Goal: Check status: Check status

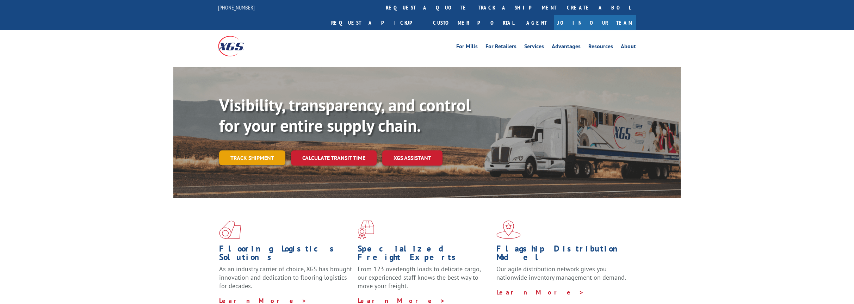
click at [257, 151] on link "Track shipment" at bounding box center [252, 158] width 66 height 15
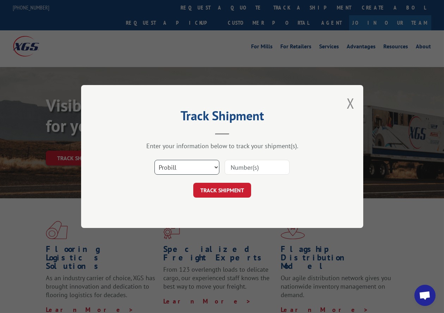
click at [197, 168] on select "Select category... Probill BOL PO" at bounding box center [186, 167] width 65 height 15
select select "bol"
click at [154, 160] on select "Select category... Probill BOL PO" at bounding box center [186, 167] width 65 height 15
click at [265, 172] on input at bounding box center [257, 167] width 65 height 15
type input "77187"
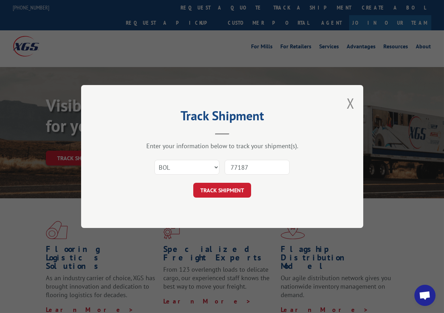
click button "TRACK SHIPMENT" at bounding box center [222, 190] width 58 height 15
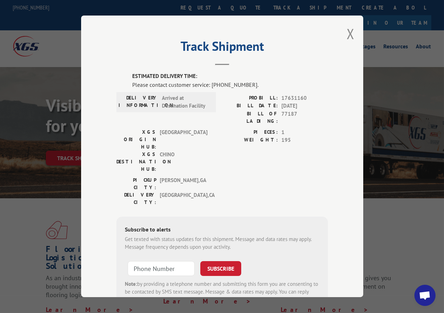
drag, startPoint x: 351, startPoint y: 35, endPoint x: 436, endPoint y: 16, distance: 86.6
click at [350, 33] on button "Close modal" at bounding box center [350, 33] width 8 height 19
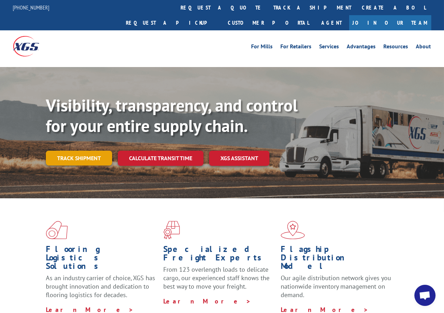
click at [85, 151] on link "Track shipment" at bounding box center [79, 158] width 66 height 15
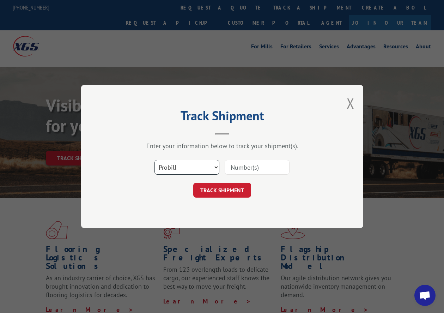
click at [190, 173] on select "Select category... Probill BOL PO" at bounding box center [186, 167] width 65 height 15
select select "bol"
click at [154, 160] on select "Select category... Probill BOL PO" at bounding box center [186, 167] width 65 height 15
click at [271, 169] on input at bounding box center [257, 167] width 65 height 15
type input "835351160"
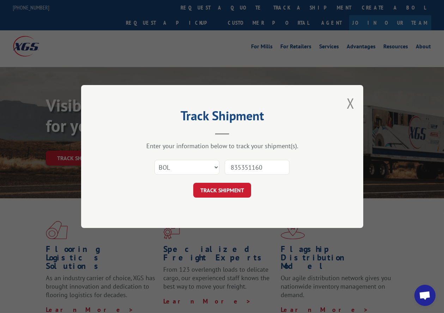
click button "TRACK SHIPMENT" at bounding box center [222, 190] width 58 height 15
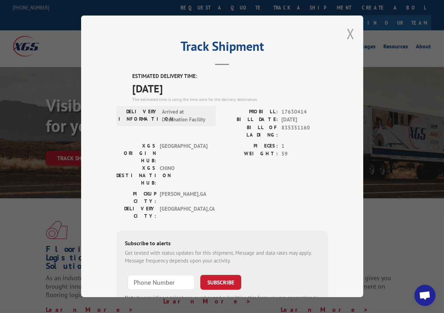
click at [346, 26] on button "Close modal" at bounding box center [350, 33] width 8 height 19
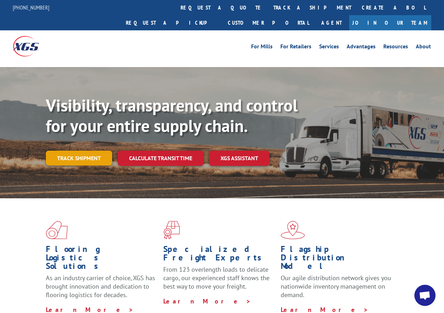
click at [83, 151] on link "Track shipment" at bounding box center [79, 158] width 66 height 15
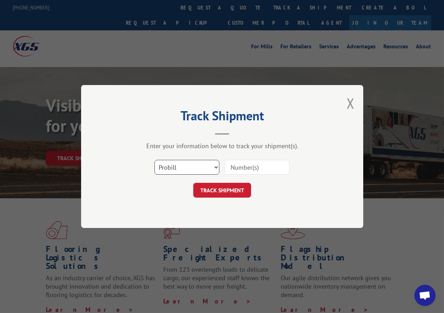
click at [168, 172] on select "Select category... Probill BOL PO" at bounding box center [186, 167] width 65 height 15
select select "bol"
click at [154, 160] on select "Select category... Probill BOL PO" at bounding box center [186, 167] width 65 height 15
click at [284, 162] on input at bounding box center [257, 167] width 65 height 15
type input "816191"
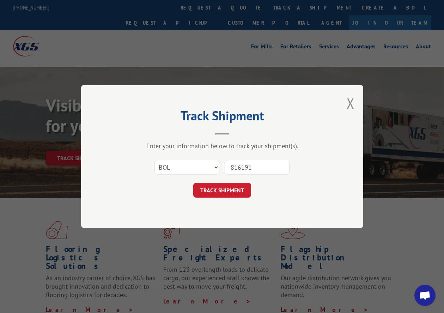
click button "TRACK SHIPMENT" at bounding box center [222, 190] width 58 height 15
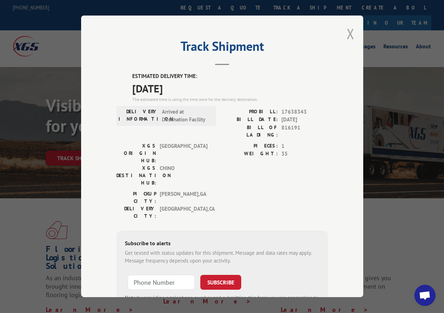
click at [347, 25] on button "Close modal" at bounding box center [350, 33] width 8 height 19
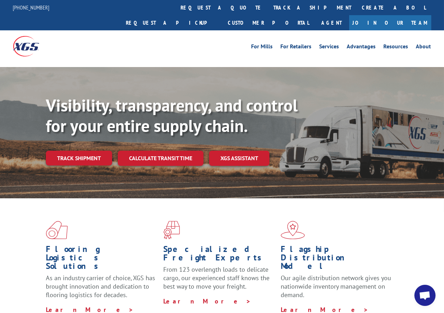
click at [98, 151] on link "Track shipment" at bounding box center [79, 158] width 66 height 15
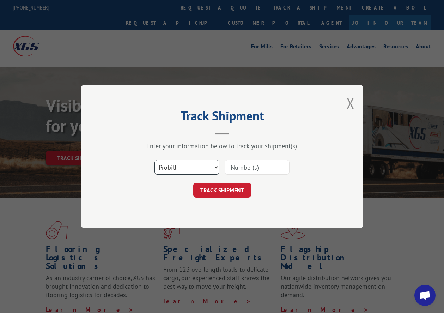
click at [163, 160] on select "Select category... Probill BOL PO" at bounding box center [186, 167] width 65 height 15
select select "bol"
click at [154, 160] on select "Select category... Probill BOL PO" at bounding box center [186, 167] width 65 height 15
click at [234, 167] on input at bounding box center [257, 167] width 65 height 15
type input "7037011"
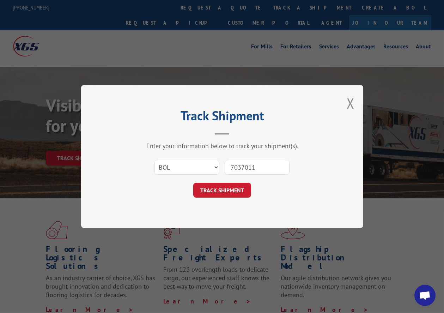
click button "TRACK SHIPMENT" at bounding box center [222, 190] width 58 height 15
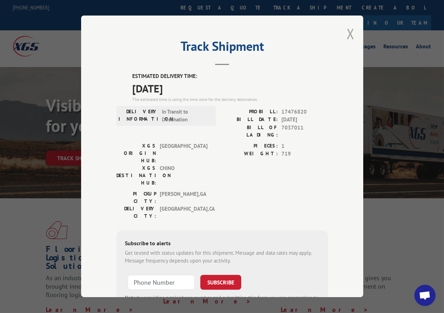
click at [346, 32] on button "Close modal" at bounding box center [350, 33] width 8 height 19
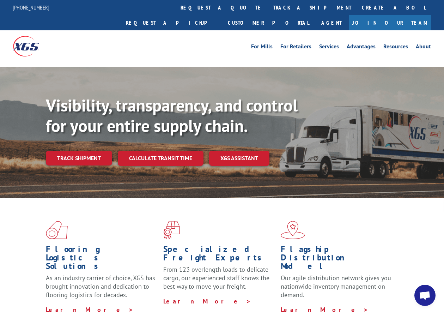
click at [38, 12] on p "[PHONE_NUMBER]" at bounding box center [31, 7] width 37 height 9
click at [86, 151] on link "Track shipment" at bounding box center [79, 158] width 66 height 15
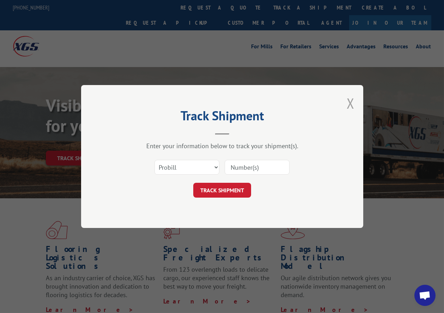
click at [352, 106] on button "Close modal" at bounding box center [350, 103] width 8 height 19
